Goal: Contribute content: Add original content to the website for others to see

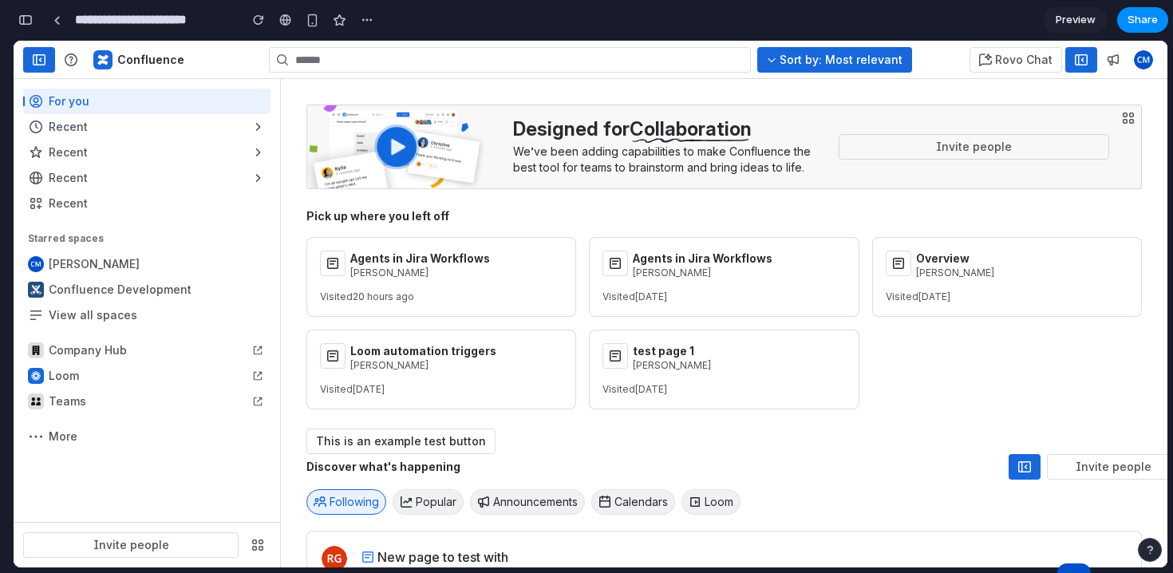
scroll to position [0, 13]
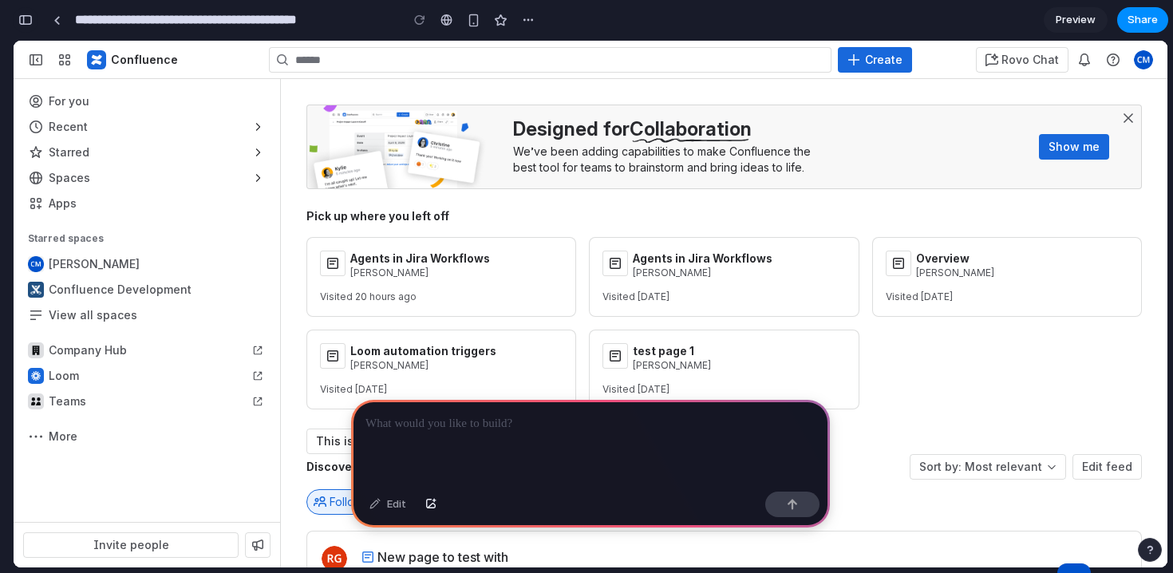
click at [26, 18] on div "button" at bounding box center [25, 19] width 14 height 11
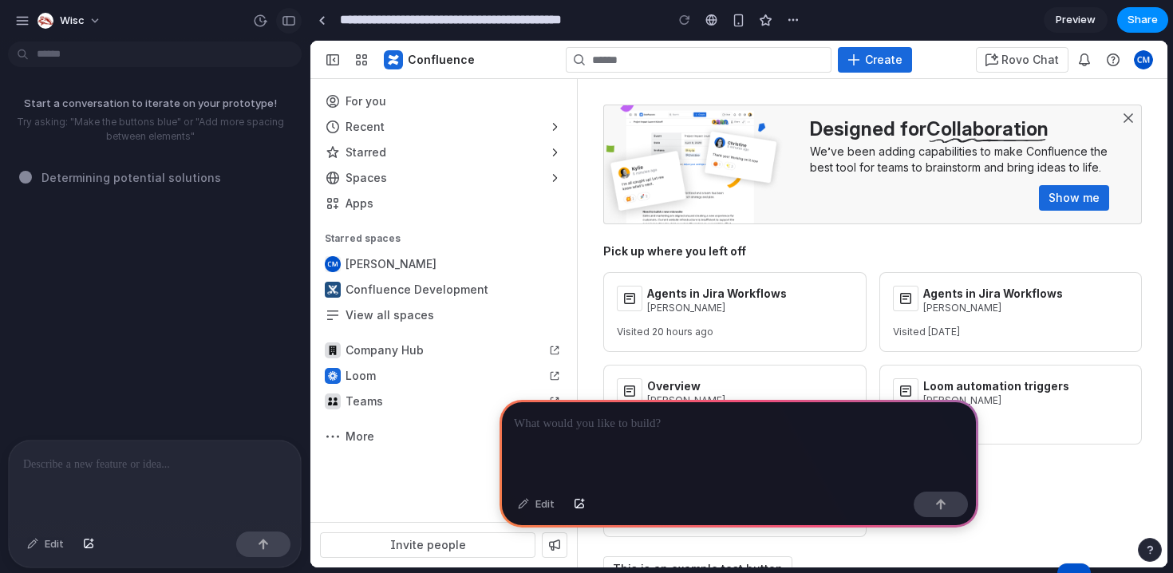
click at [284, 18] on div "button" at bounding box center [289, 20] width 14 height 11
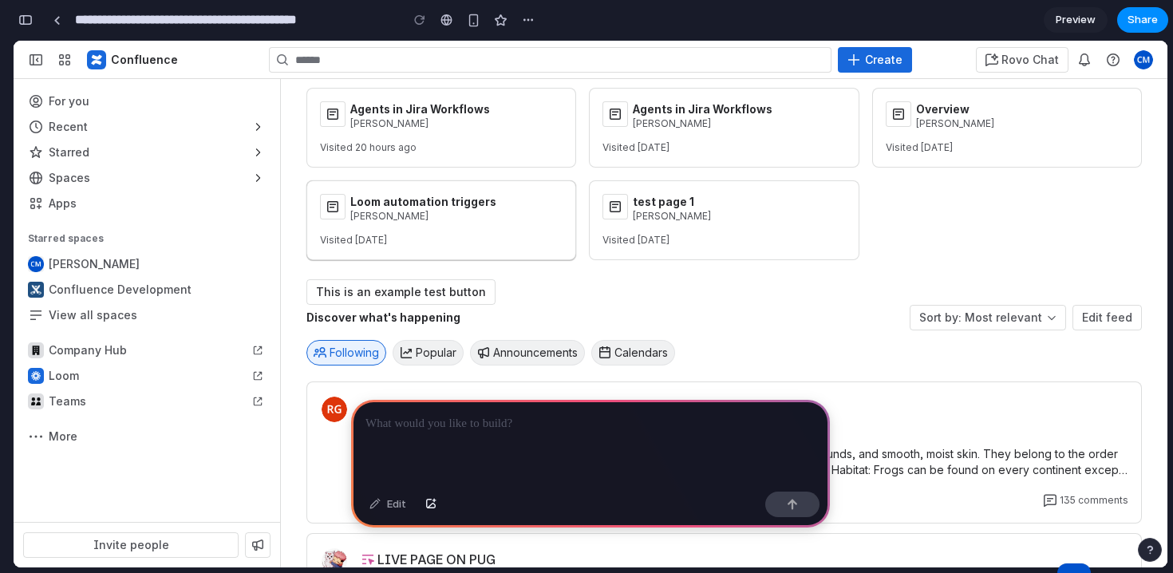
scroll to position [147, 0]
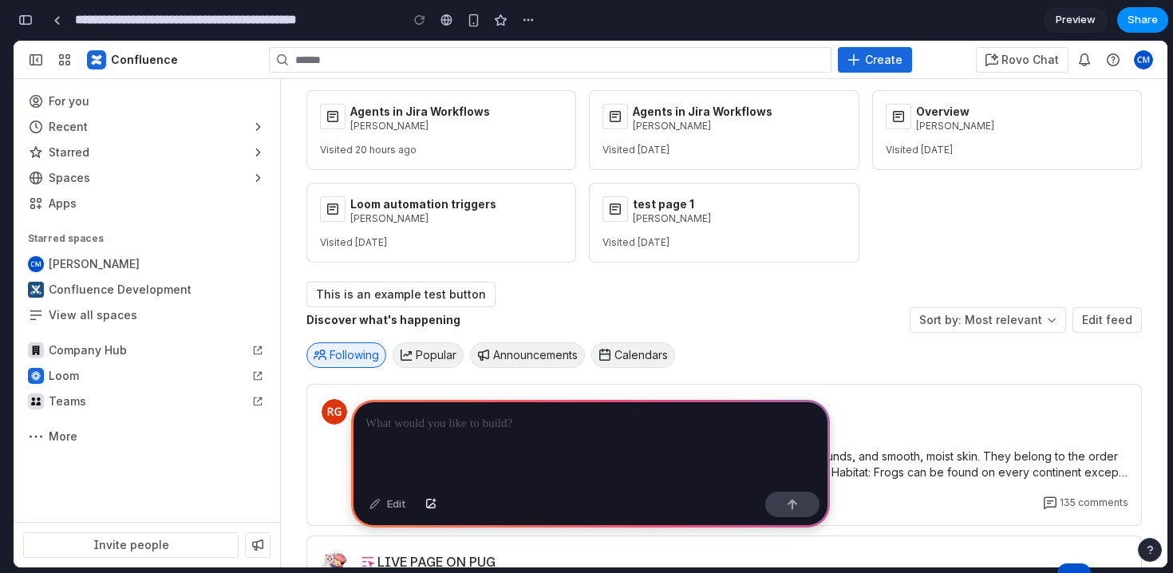
click at [453, 431] on p at bounding box center [590, 423] width 450 height 19
click at [531, 428] on p at bounding box center [590, 423] width 450 height 19
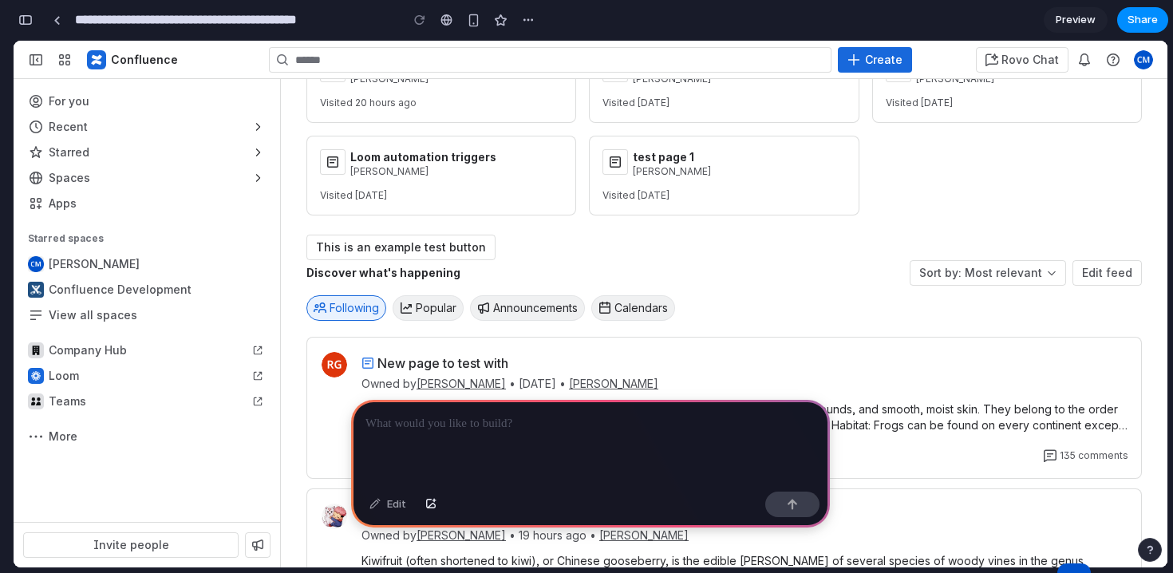
scroll to position [201, 0]
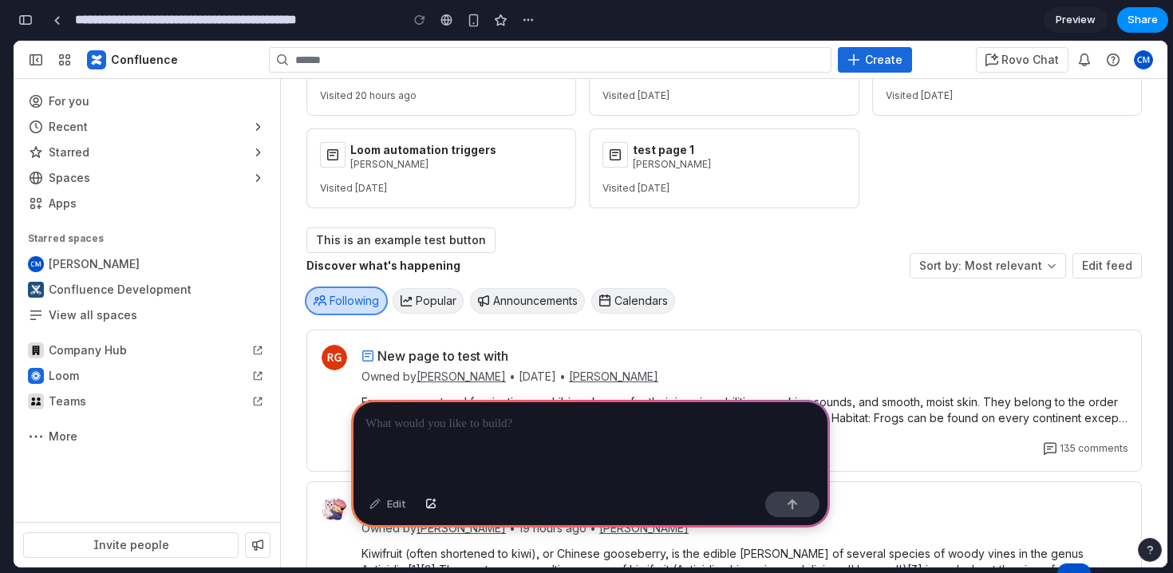
click at [367, 306] on span "Following" at bounding box center [353, 301] width 49 height 16
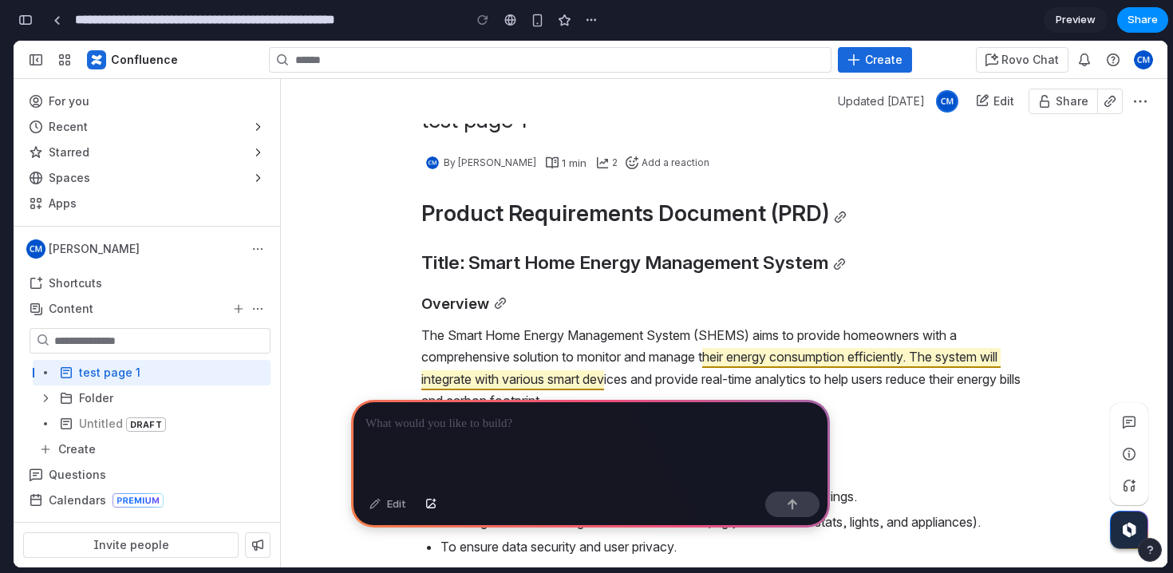
scroll to position [73, 0]
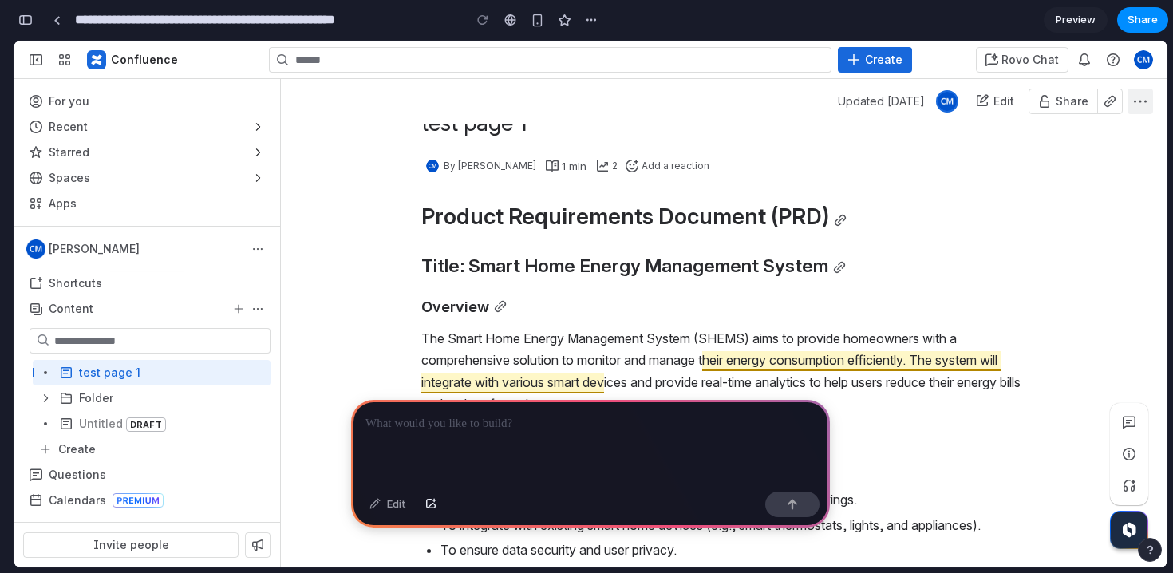
click at [1147, 95] on button "More actions" at bounding box center [1140, 102] width 26 height 26
click at [1144, 102] on span "button" at bounding box center [1140, 101] width 13 height 13
click at [1144, 103] on span "button" at bounding box center [1140, 101] width 13 height 13
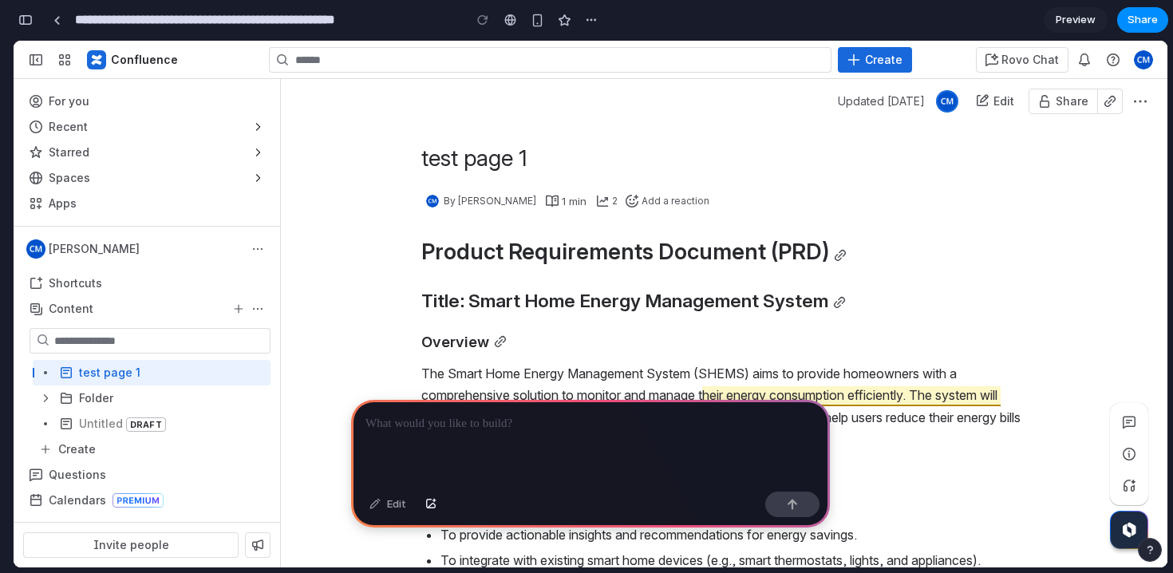
scroll to position [35, 0]
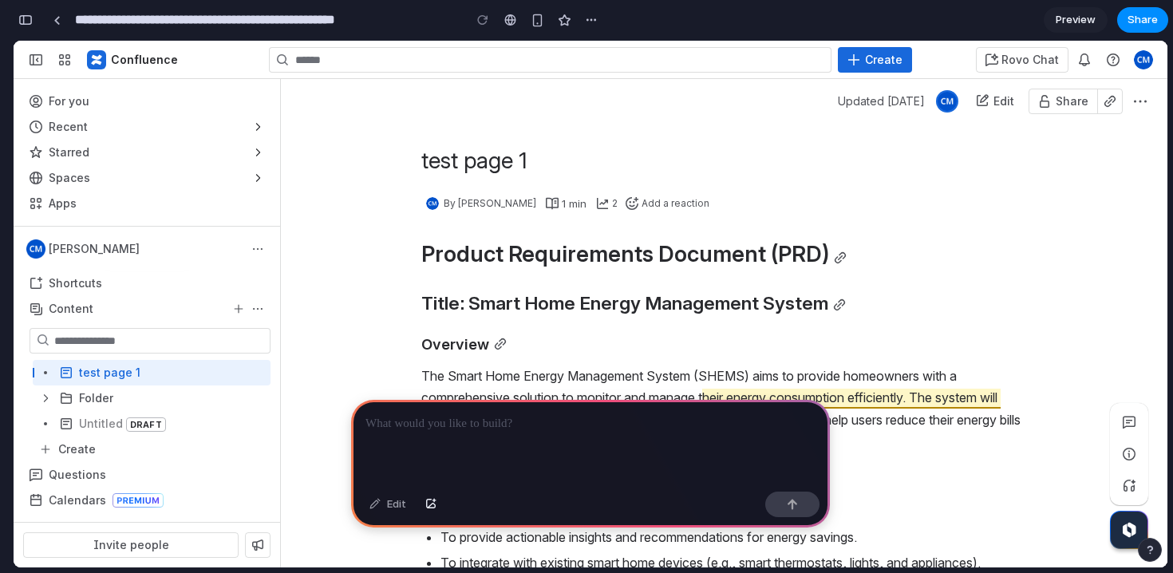
click at [544, 227] on div "test page 1 By [PERSON_NAME] 1 min 2 Add a reaction" at bounding box center [724, 194] width 606 height 96
click at [422, 257] on h1 "Product Requirements Document (PRD)" at bounding box center [724, 255] width 606 height 26
click at [457, 423] on p at bounding box center [590, 423] width 450 height 19
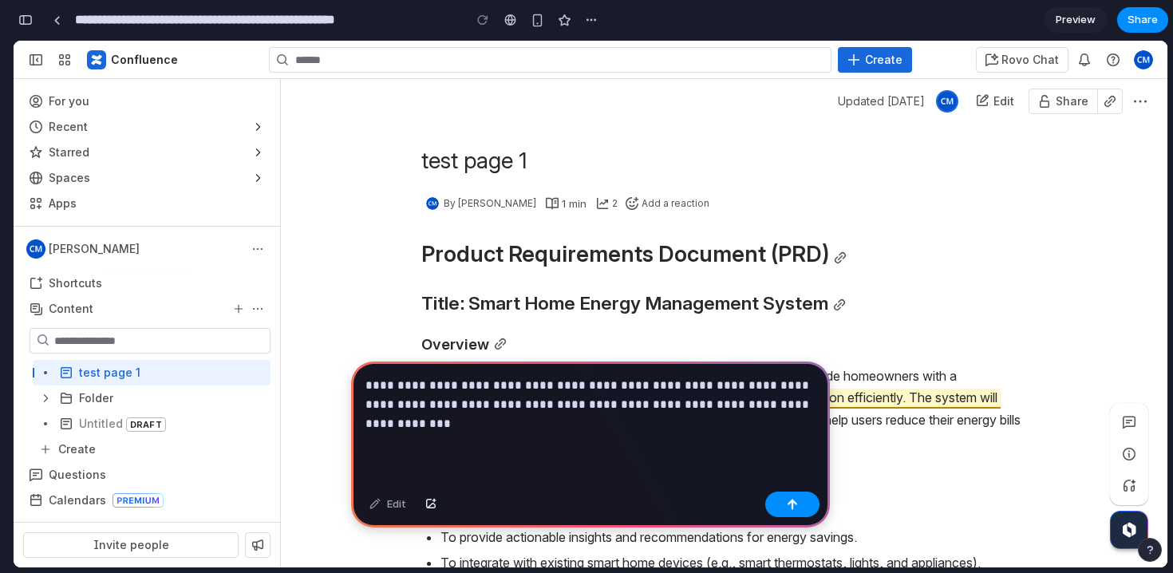
drag, startPoint x: 520, startPoint y: 447, endPoint x: 552, endPoint y: 421, distance: 40.9
click at [552, 421] on div "**********" at bounding box center [590, 423] width 479 height 124
click at [568, 407] on p "**********" at bounding box center [590, 404] width 450 height 57
click at [550, 433] on div "**********" at bounding box center [590, 423] width 479 height 124
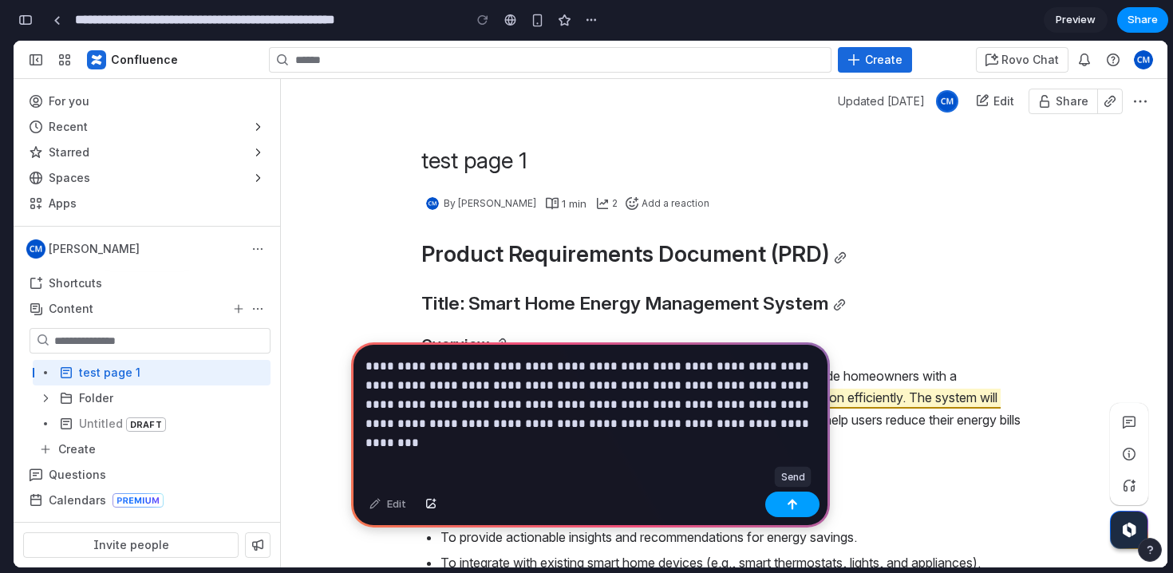
click at [783, 499] on button "button" at bounding box center [792, 504] width 54 height 26
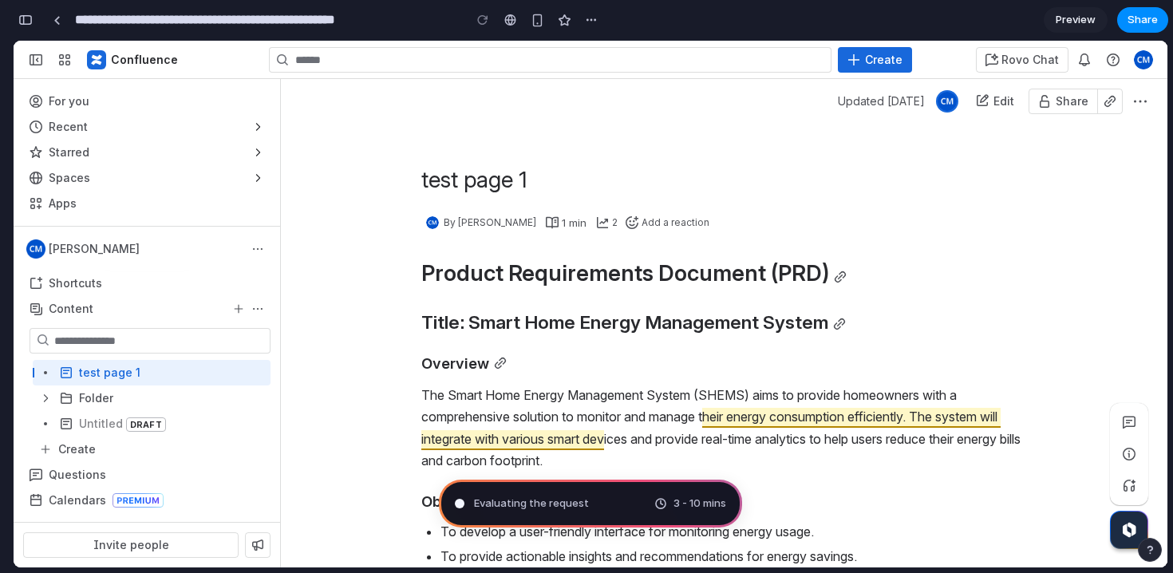
scroll to position [11, 0]
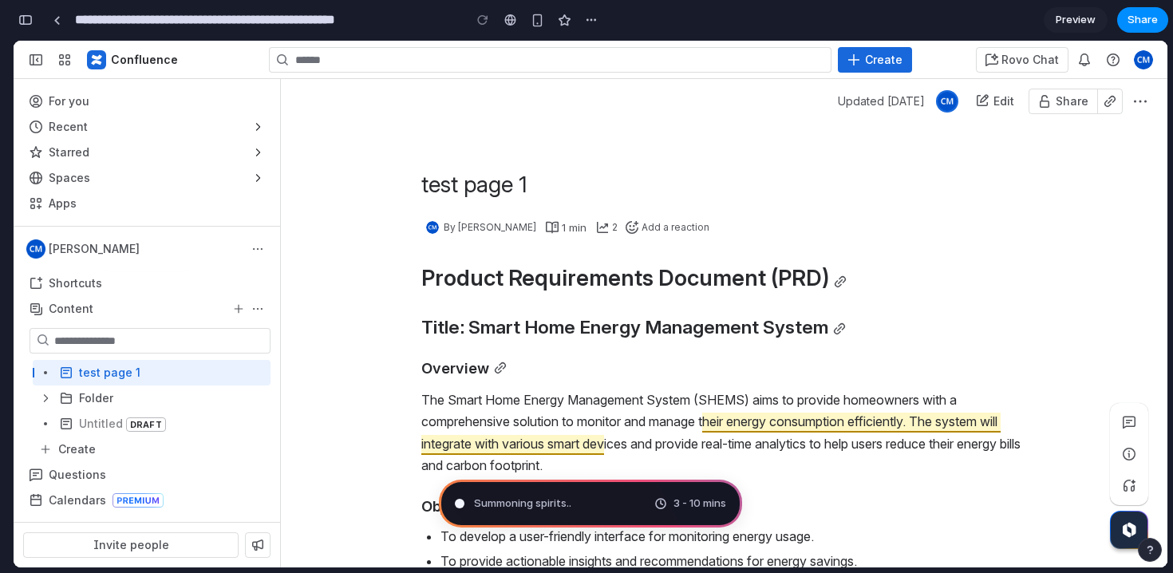
type input "**********"
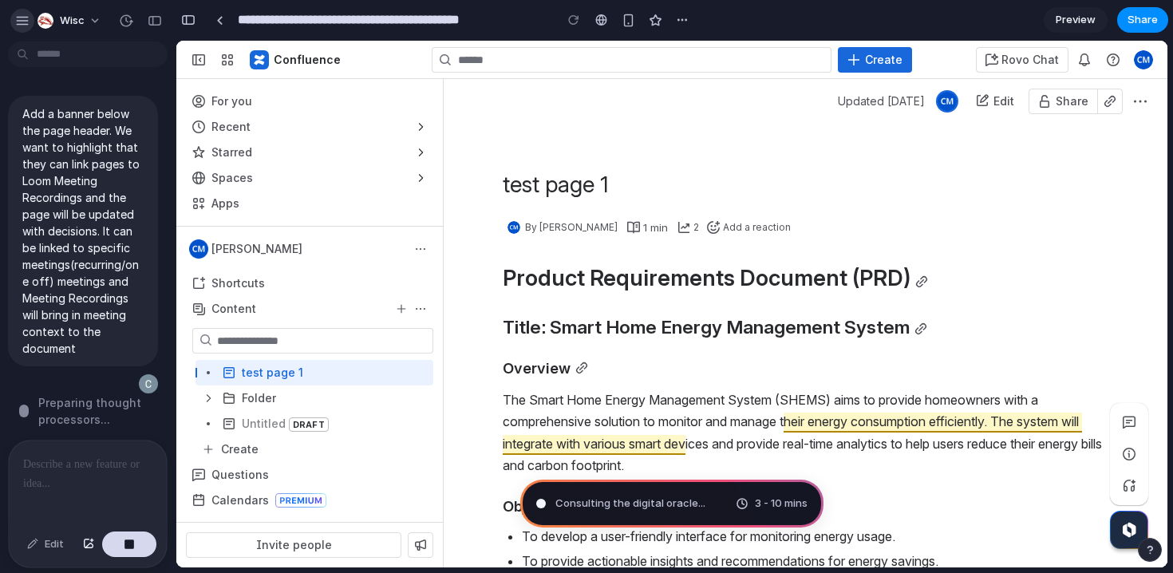
scroll to position [0, 0]
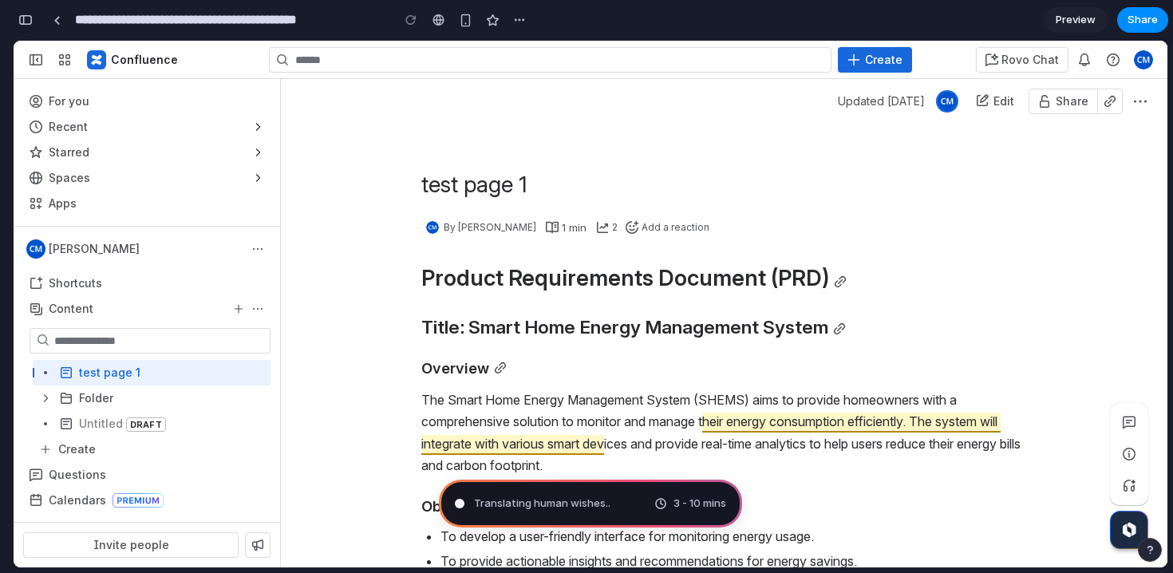
click at [26, 22] on div "button" at bounding box center [25, 19] width 14 height 11
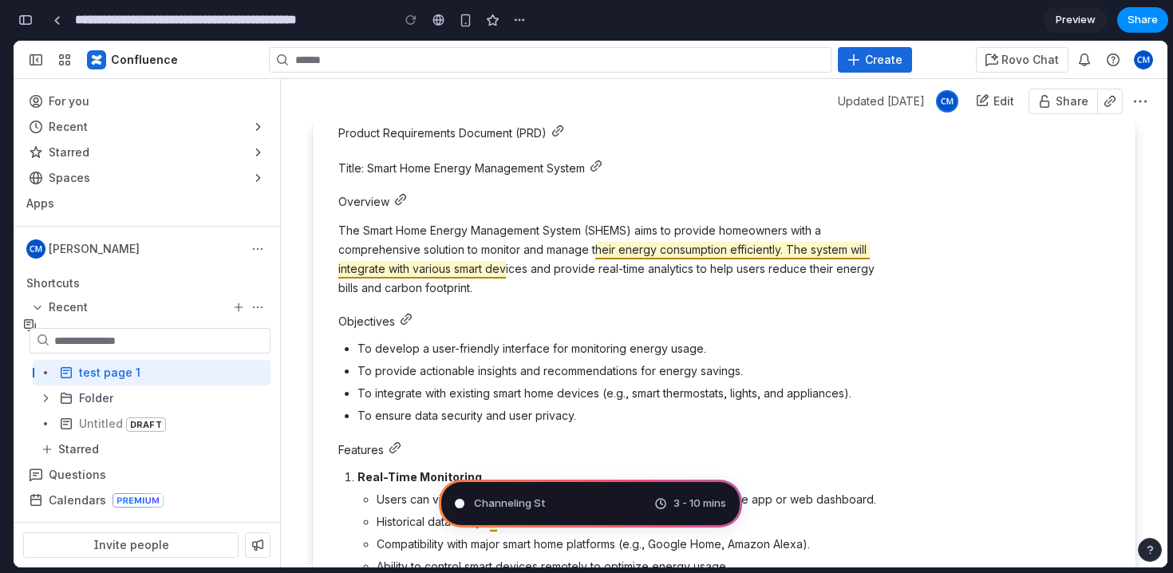
click at [27, 22] on div "button" at bounding box center [25, 19] width 14 height 11
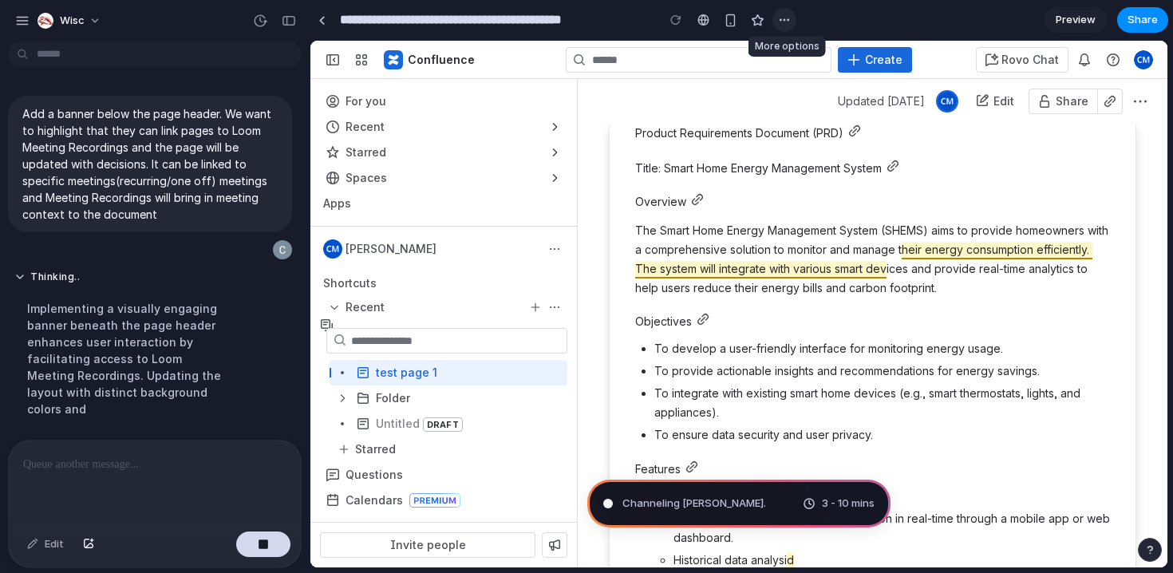
click at [789, 17] on div "button" at bounding box center [784, 20] width 13 height 13
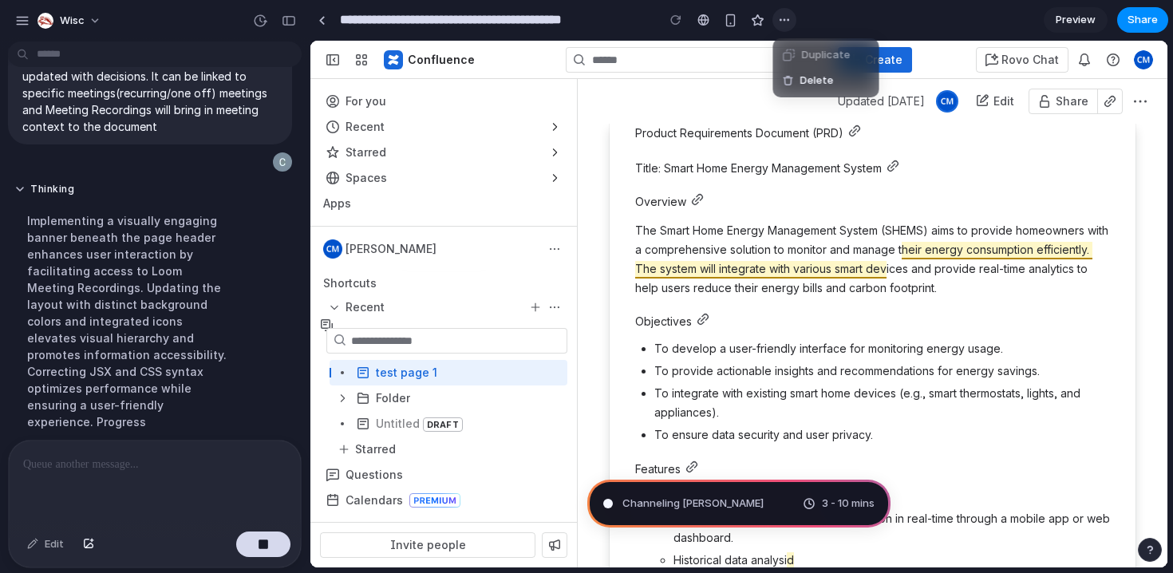
click at [789, 17] on div "Duplicate Delete" at bounding box center [586, 286] width 1173 height 573
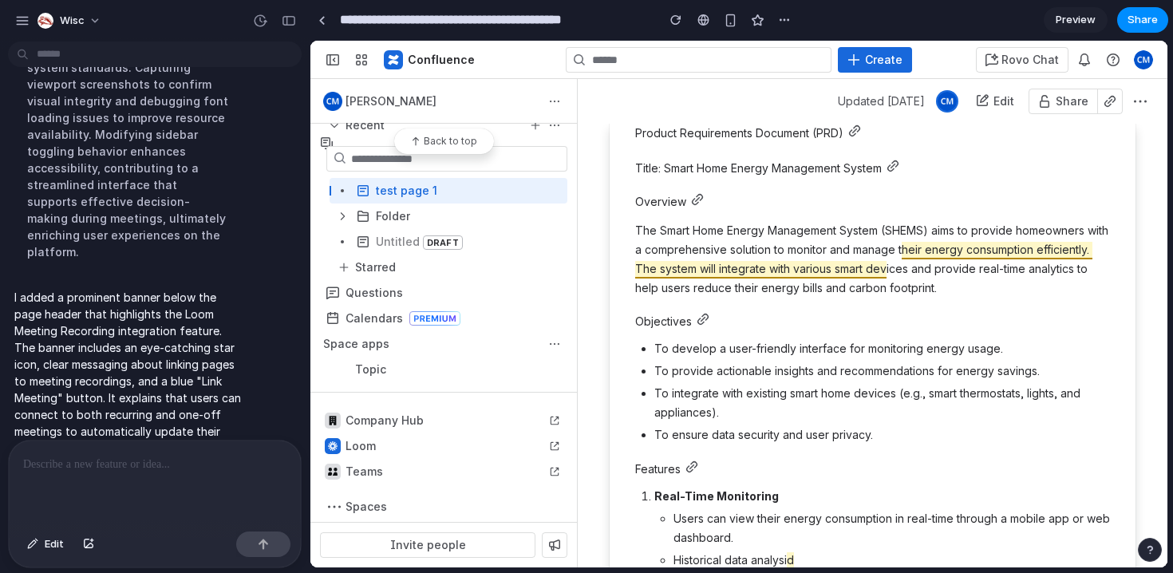
click at [1088, 18] on span "Preview" at bounding box center [1076, 20] width 40 height 16
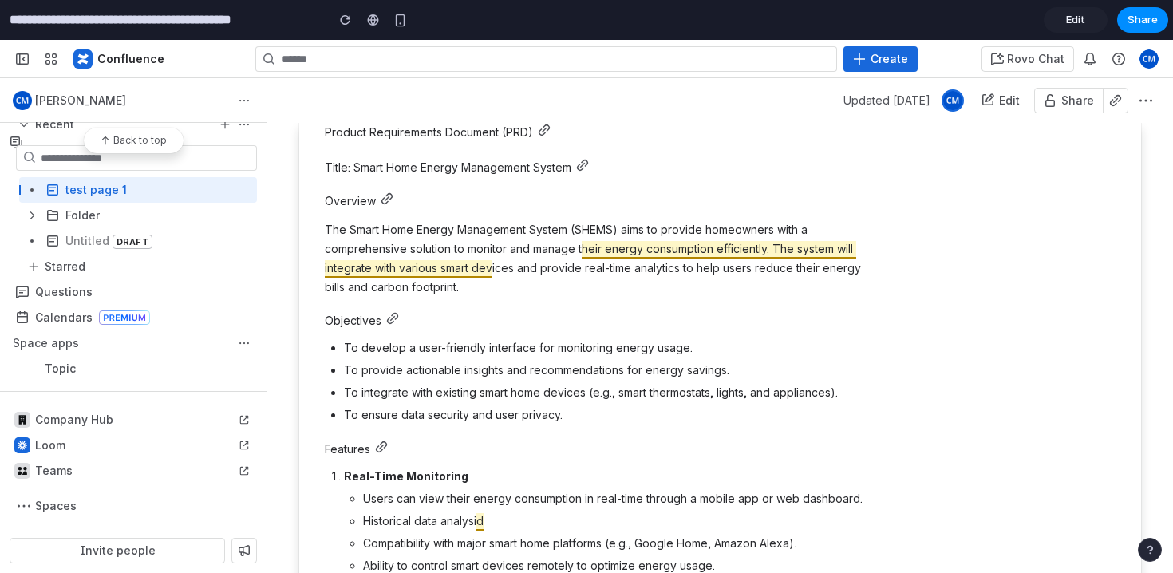
click at [113, 148] on button "Back to top" at bounding box center [134, 141] width 100 height 26
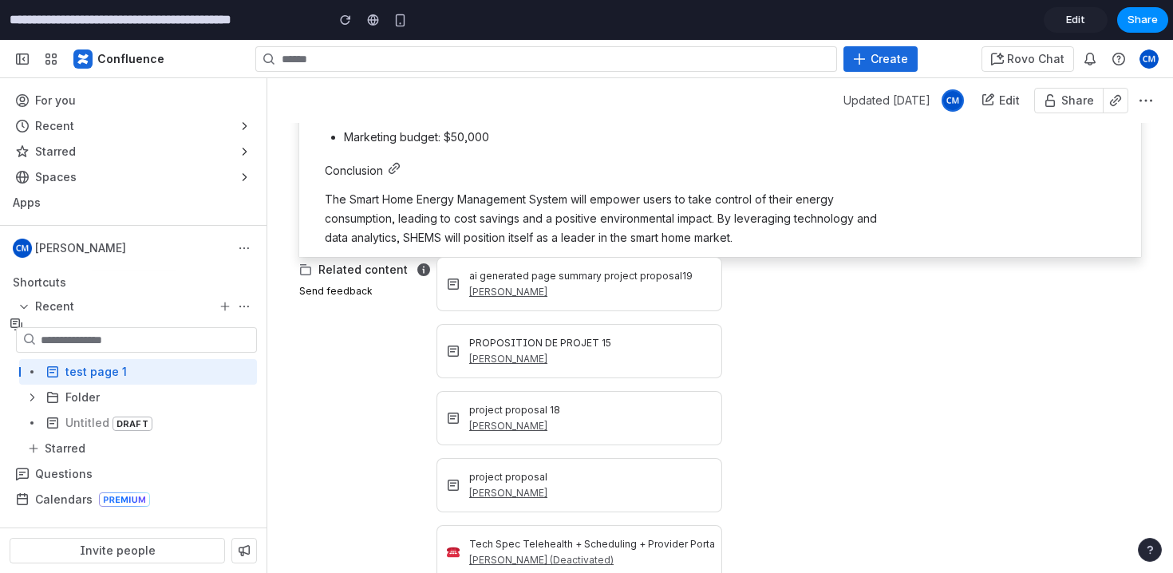
scroll to position [1310, 0]
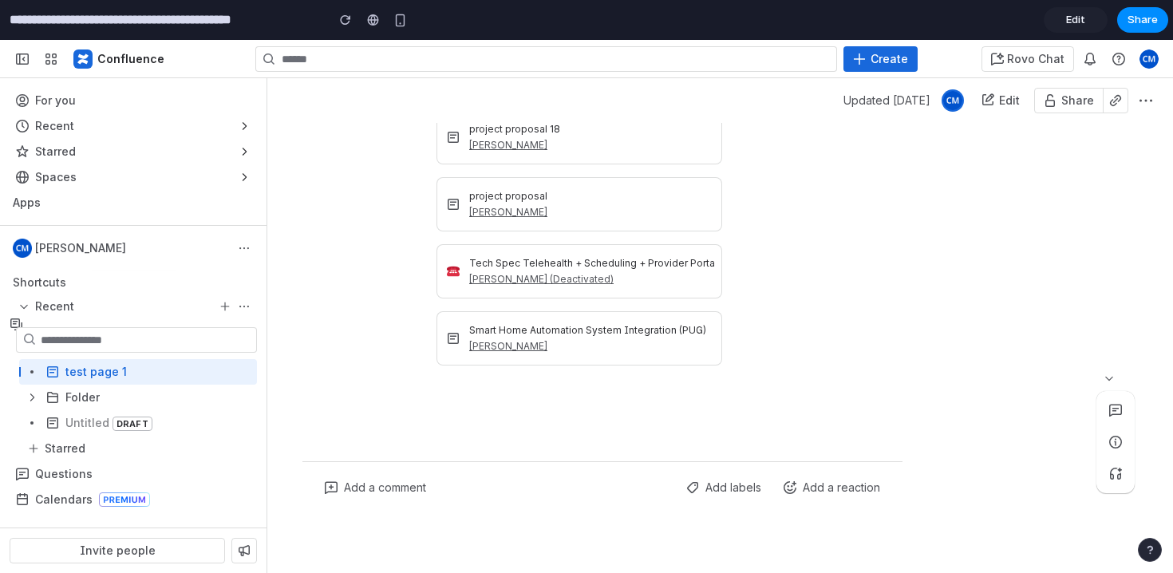
click at [1137, 99] on button "button" at bounding box center [1146, 101] width 26 height 26
click at [1085, 103] on span "Share" at bounding box center [1077, 100] width 33 height 14
click at [1121, 101] on span "button" at bounding box center [1115, 100] width 13 height 13
click at [964, 105] on div at bounding box center [952, 100] width 22 height 22
click at [1008, 101] on span "Edit" at bounding box center [1009, 100] width 21 height 14
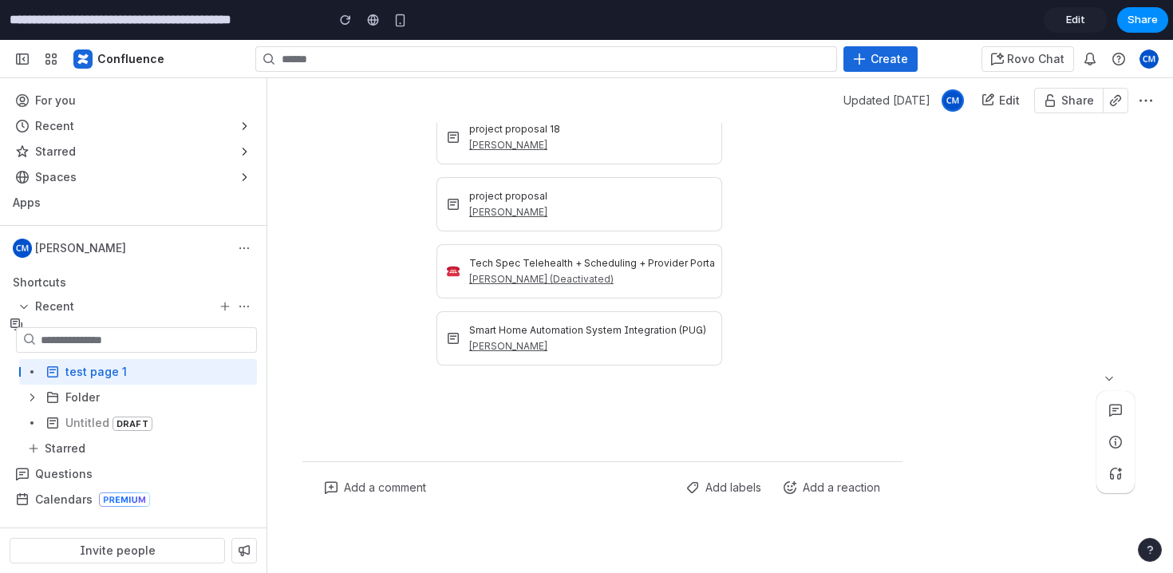
click at [1008, 46] on button "Rovo Chat" at bounding box center [1027, 59] width 93 height 26
click at [864, 49] on button "Create" at bounding box center [880, 59] width 74 height 26
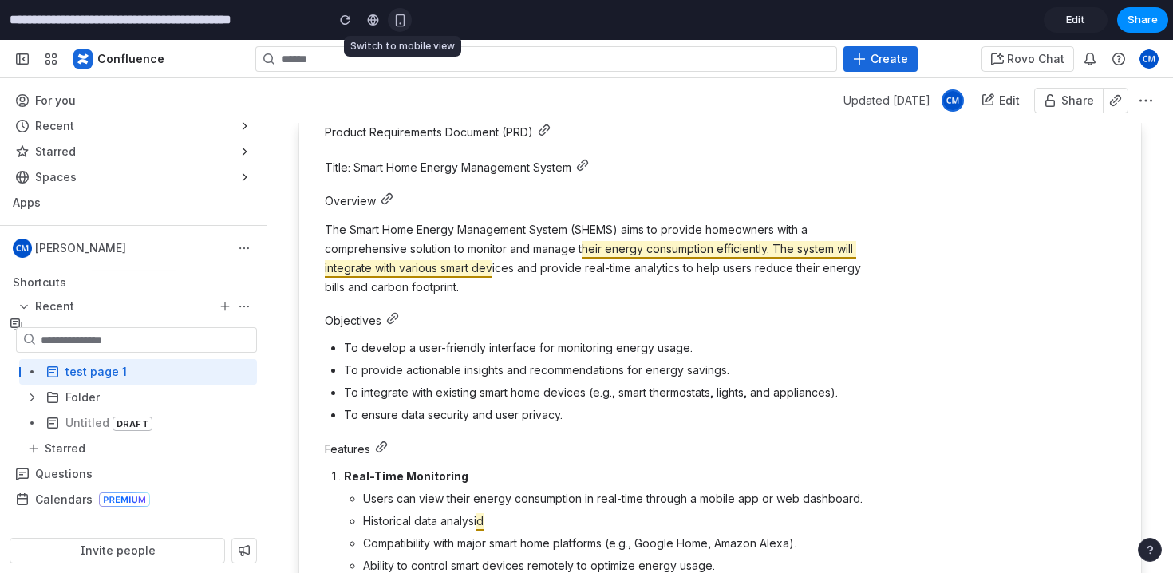
click at [401, 21] on div "button" at bounding box center [400, 21] width 14 height 14
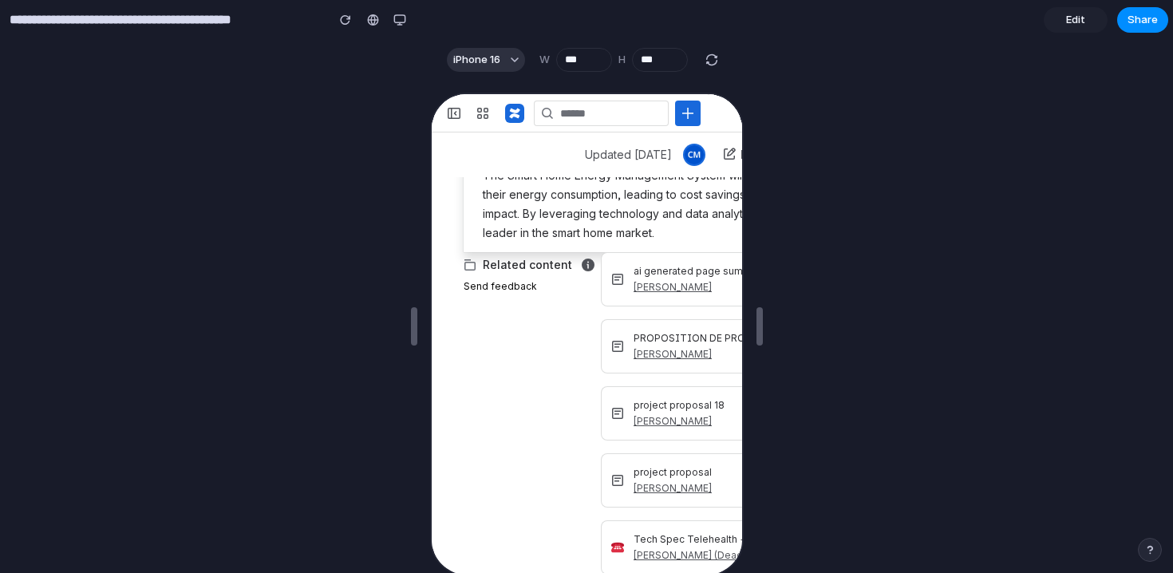
scroll to position [1439, 0]
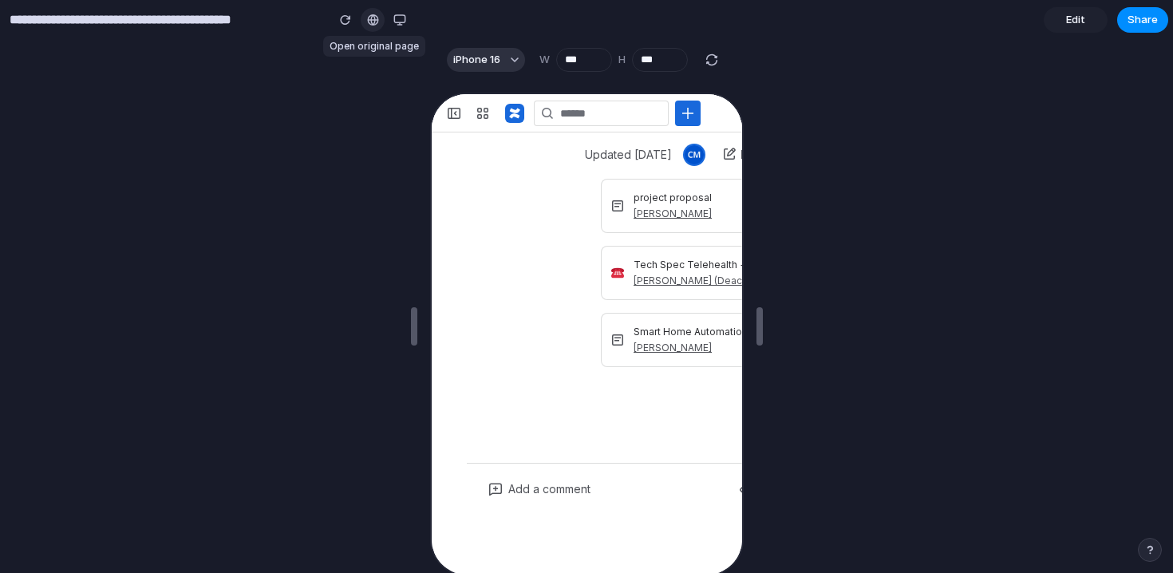
click at [371, 18] on div at bounding box center [373, 20] width 12 height 13
click at [411, 18] on button "button" at bounding box center [400, 20] width 24 height 24
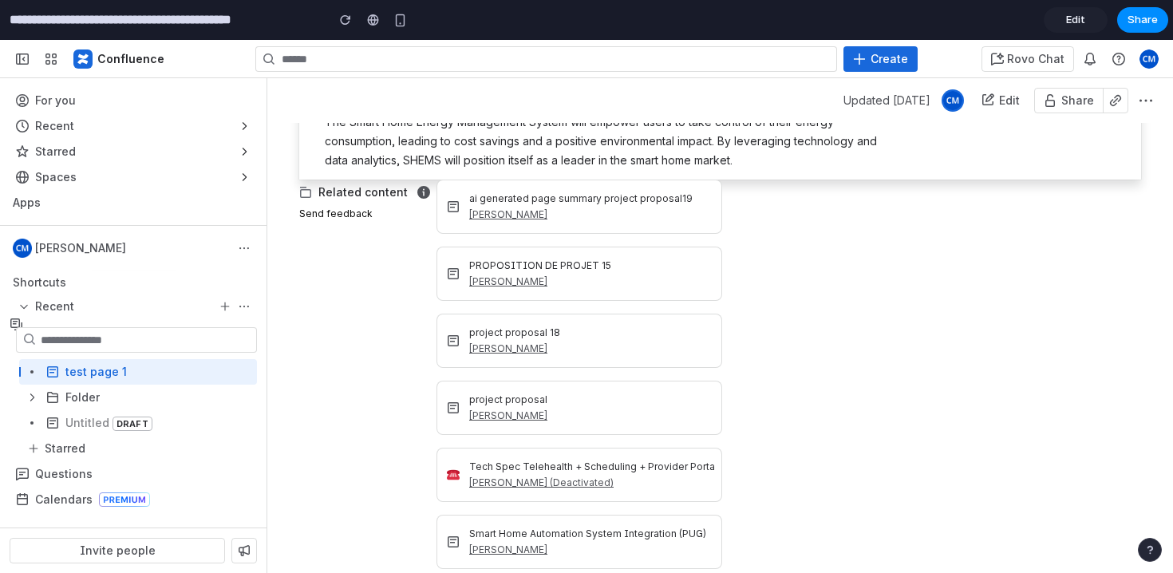
scroll to position [1310, 0]
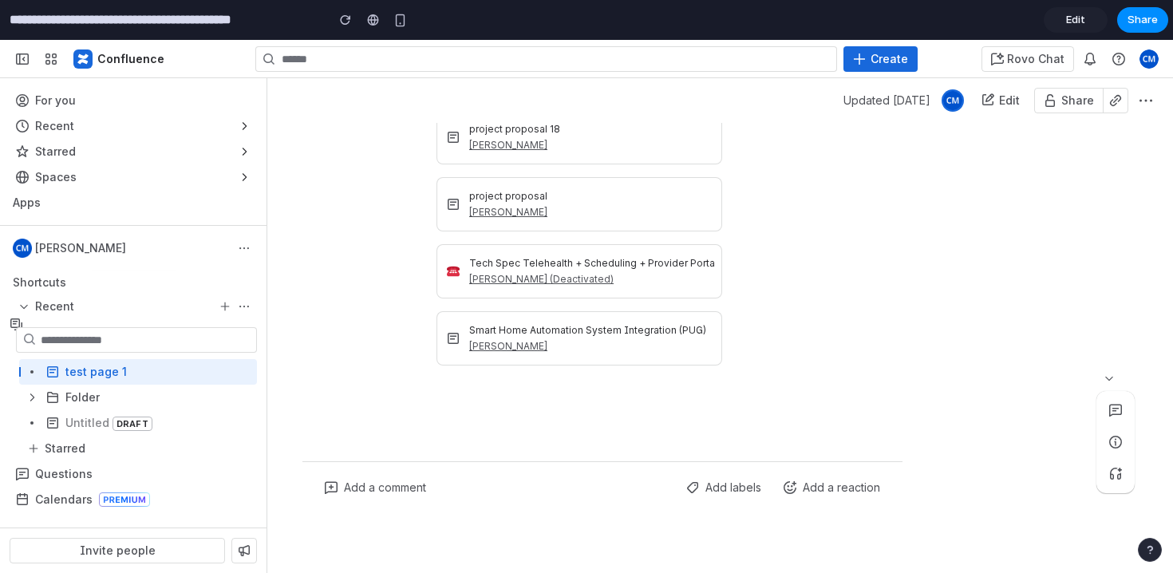
click at [1088, 25] on link "Edit" at bounding box center [1076, 20] width 64 height 26
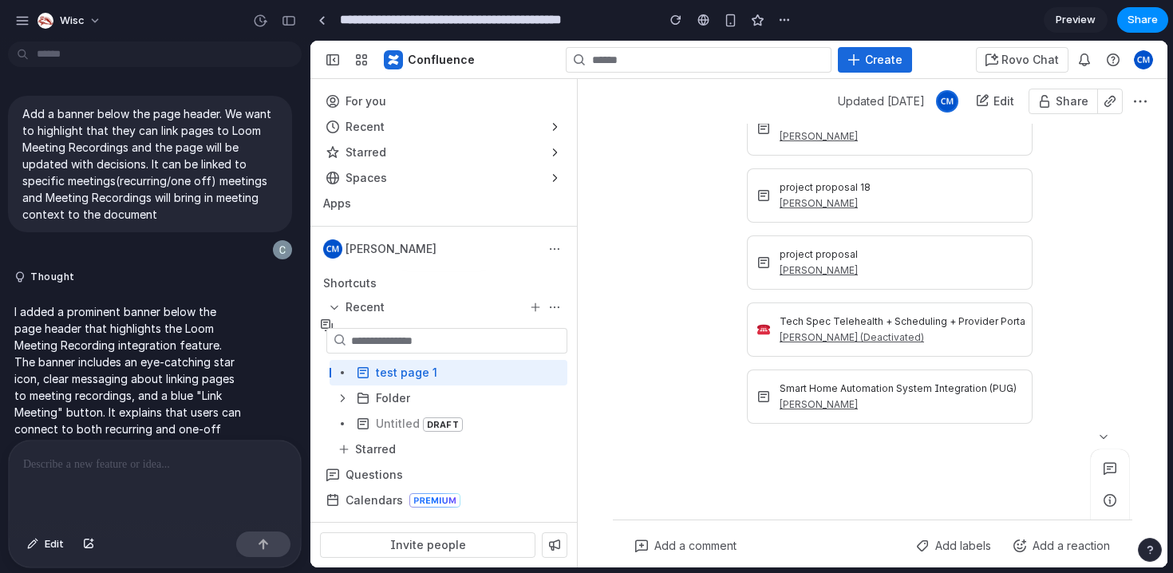
scroll to position [48, 0]
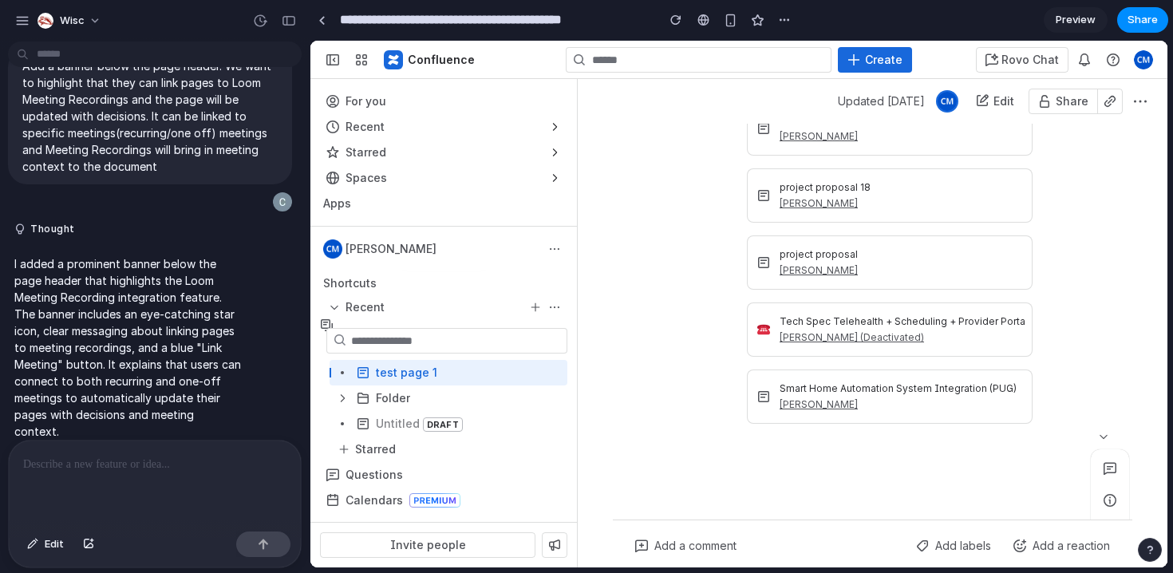
click at [182, 472] on p at bounding box center [154, 464] width 263 height 19
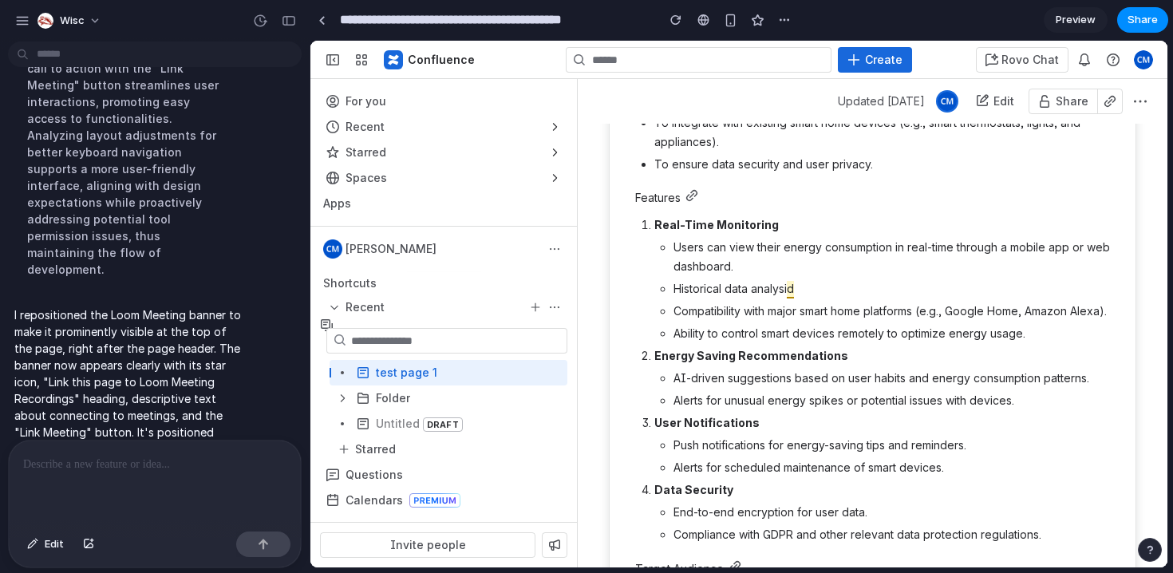
scroll to position [0, 0]
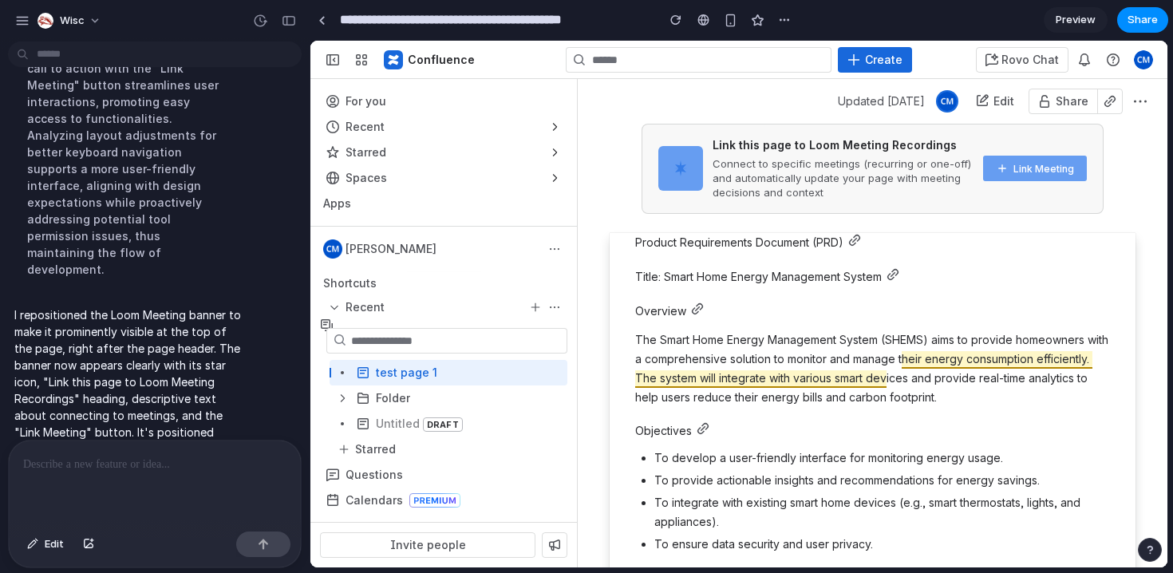
click at [335, 304] on div "button" at bounding box center [443, 307] width 247 height 22
click at [327, 57] on span "Collapse sidebar Ctrl [" at bounding box center [332, 59] width 13 height 13
click at [440, 342] on input at bounding box center [456, 340] width 220 height 22
click at [444, 384] on link "test page 1" at bounding box center [448, 373] width 238 height 26
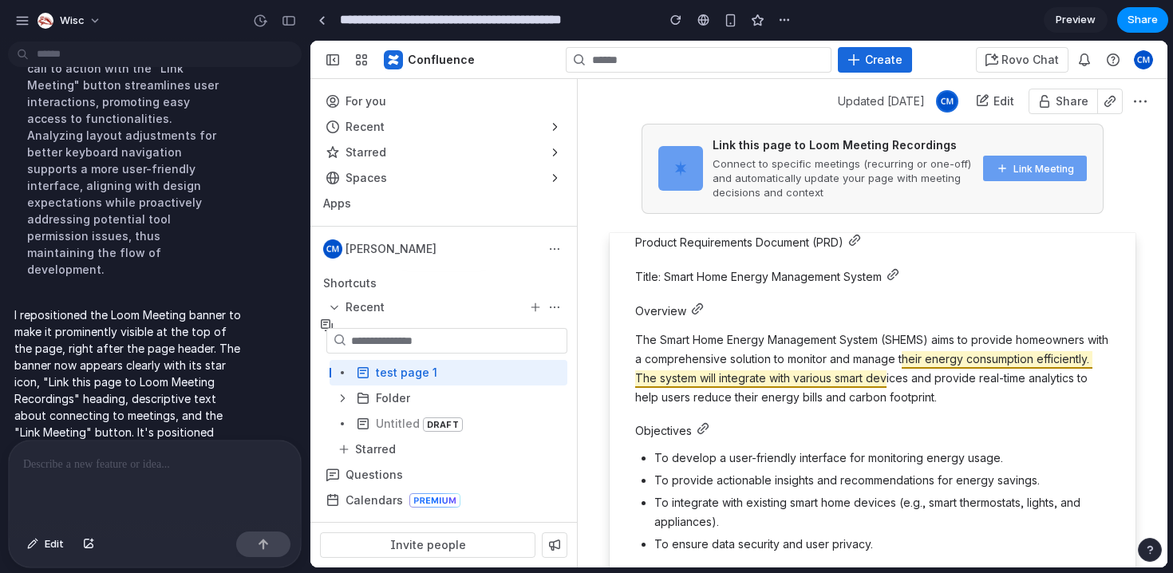
scroll to position [757, 0]
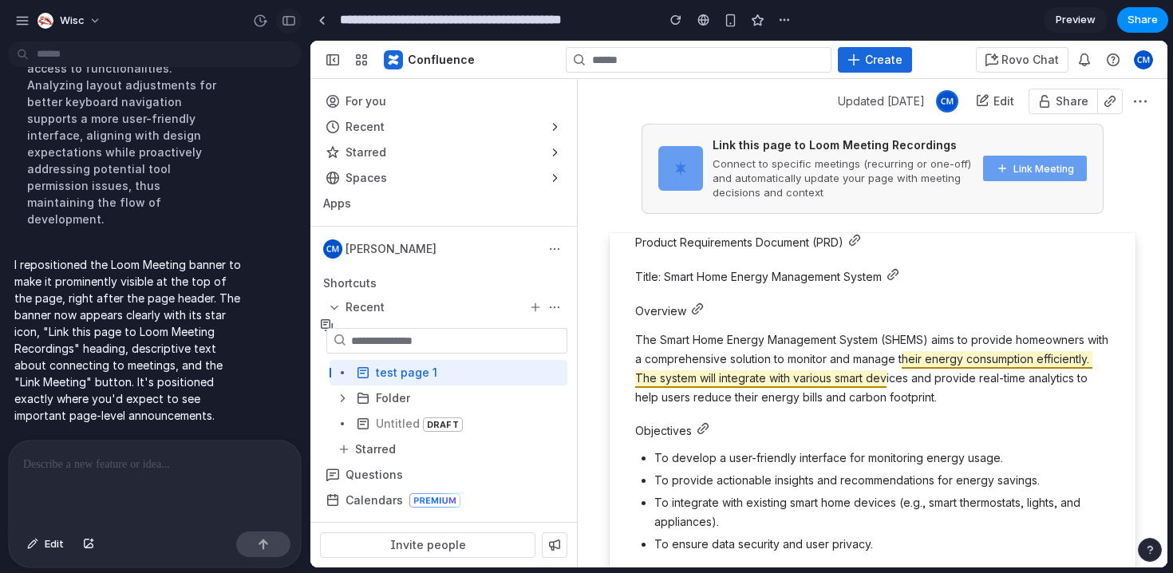
click at [292, 24] on div "button" at bounding box center [289, 20] width 14 height 11
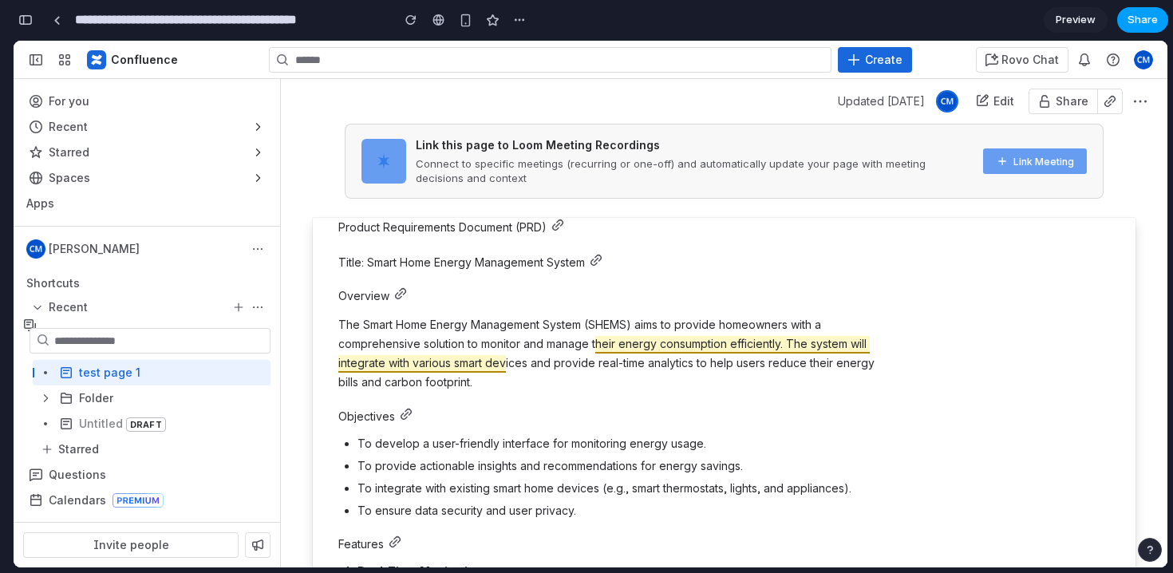
click at [1134, 21] on span "Share" at bounding box center [1142, 20] width 30 height 16
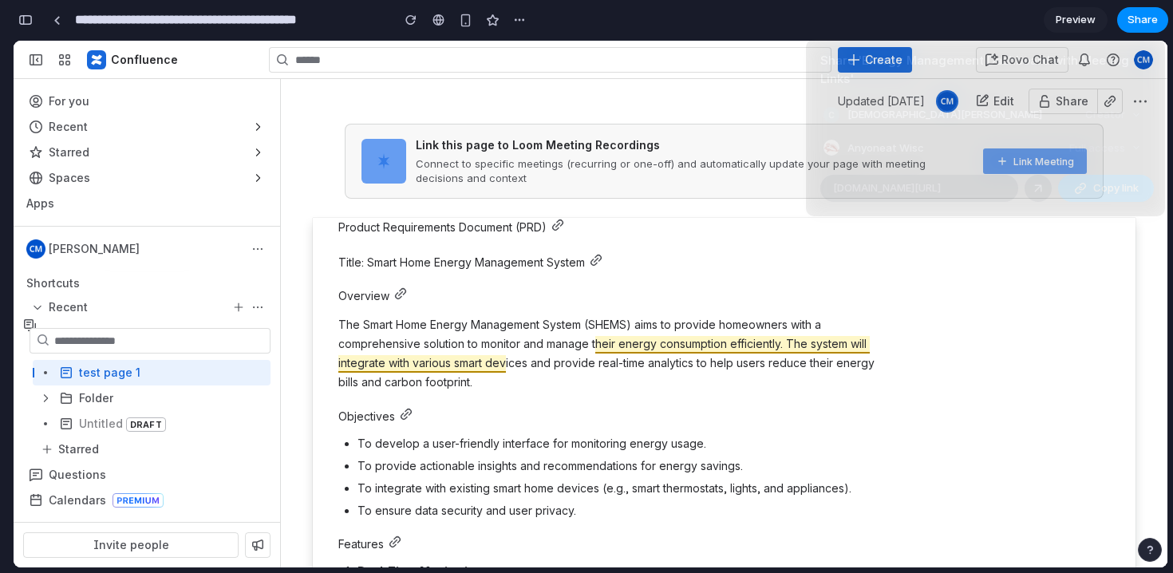
click at [1083, 194] on div "button" at bounding box center [1080, 188] width 13 height 13
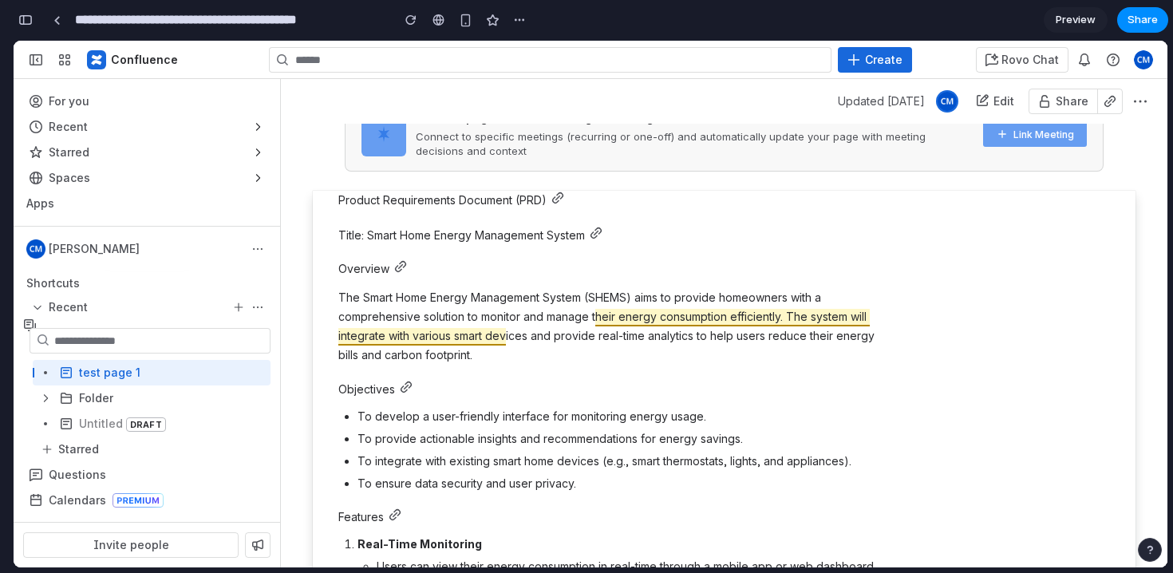
scroll to position [28, 0]
